Goal: Information Seeking & Learning: Learn about a topic

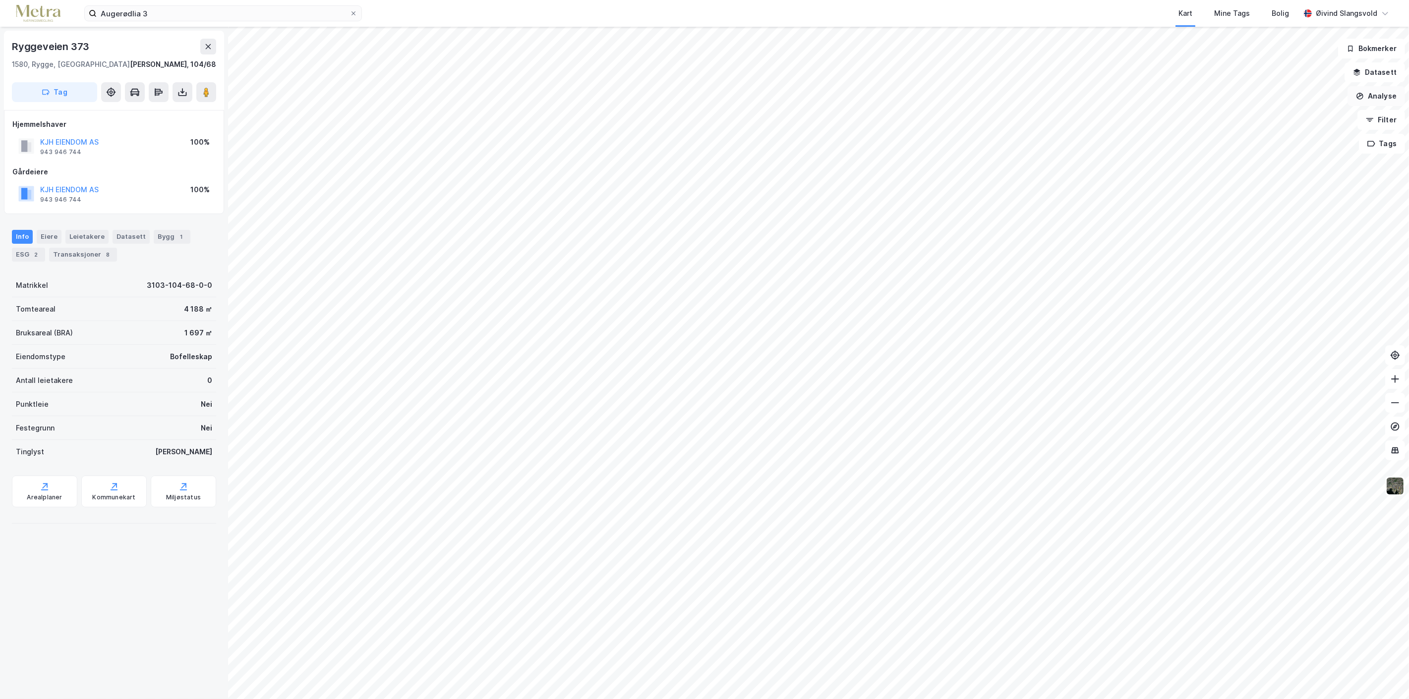
click at [1387, 92] on button "Analyse" at bounding box center [1376, 96] width 58 height 20
click at [1283, 116] on div "Tegn område" at bounding box center [1290, 117] width 86 height 8
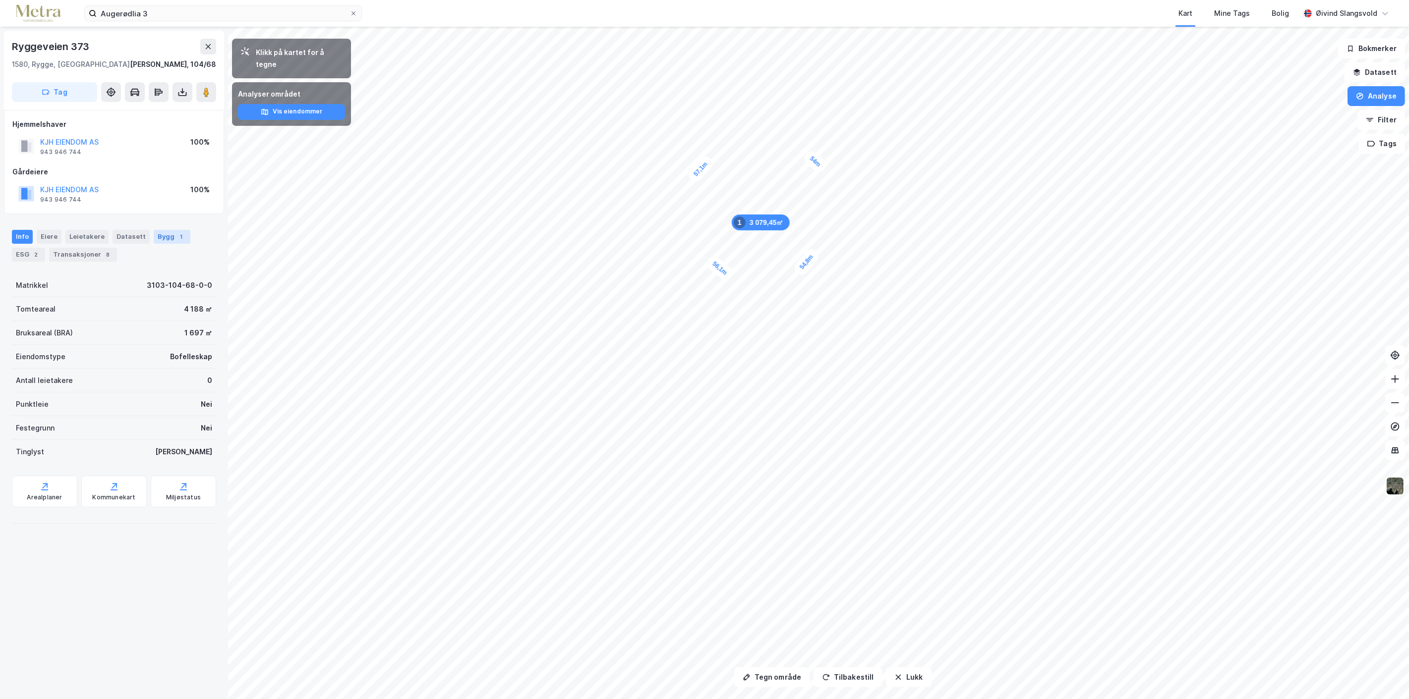
click at [159, 238] on div "Bygg 1" at bounding box center [172, 237] width 37 height 14
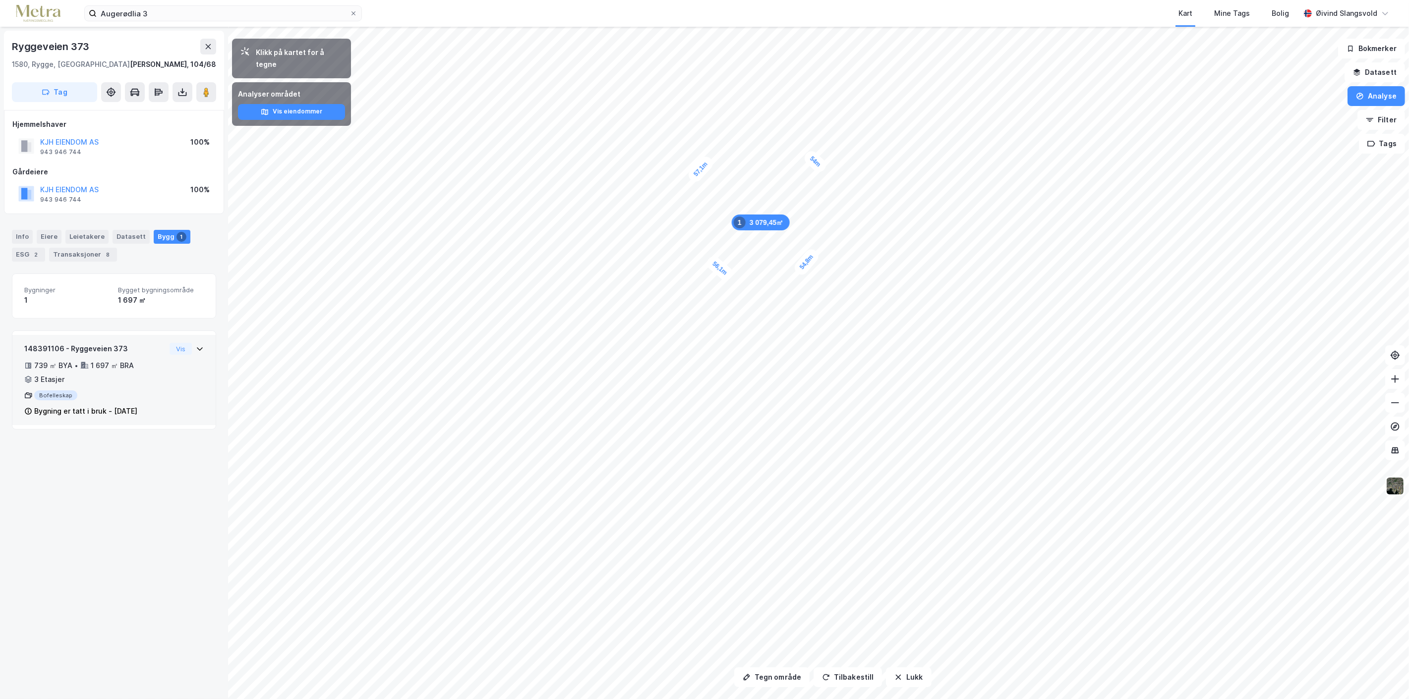
click at [39, 364] on div "739 ㎡ BYA" at bounding box center [53, 366] width 38 height 12
